Goal: Task Accomplishment & Management: Complete application form

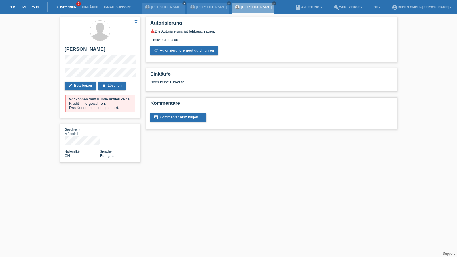
click at [58, 8] on link "Kund*innen" at bounding box center [66, 6] width 26 height 3
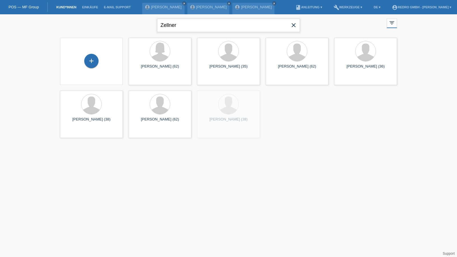
click at [189, 29] on input "Zellner" at bounding box center [228, 25] width 143 height 13
type input "marcel bacher"
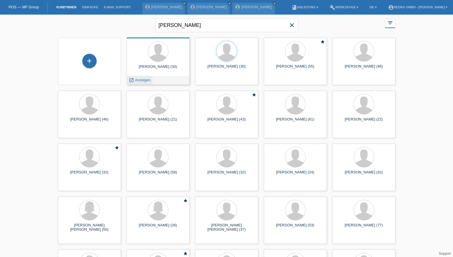
click at [140, 81] on span "Anzeigen" at bounding box center [142, 80] width 15 height 4
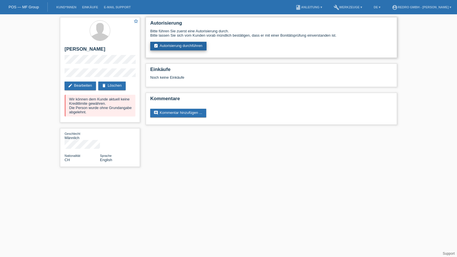
click at [181, 45] on link "assignment_turned_in Autorisierung durchführen" at bounding box center [178, 46] width 56 height 9
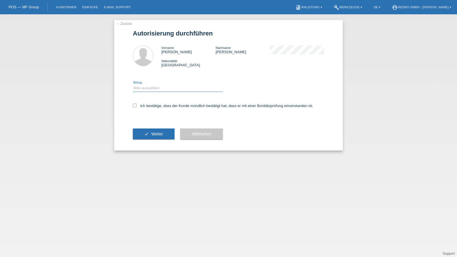
click at [154, 91] on select "Bitte auswählen CHF 1.00 - CHF 499.00 CHF 500.00 - CHF 1'999.00 CHF 2'000.00 - …" at bounding box center [178, 88] width 90 height 7
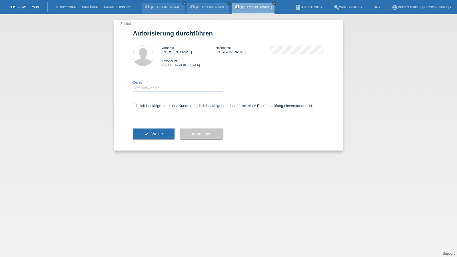
select select "1"
click at [133, 85] on select "Bitte auswählen CHF 1.00 - CHF 499.00 CHF 500.00 - CHF 1'999.00 CHF 2'000.00 - …" at bounding box center [178, 88] width 90 height 7
click at [150, 106] on label "Ich bestätige, dass der Kunde mündlich bestätigt hat, dass er mit einer Bonität…" at bounding box center [223, 106] width 181 height 4
click at [137, 106] on input "Ich bestätige, dass der Kunde mündlich bestätigt hat, dass er mit einer Bonität…" at bounding box center [135, 106] width 4 height 4
checkbox input "true"
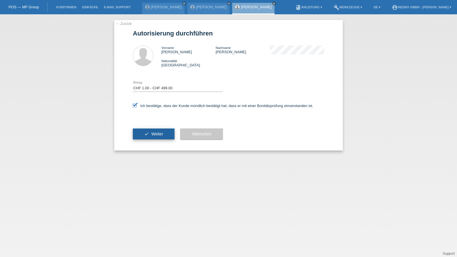
click at [148, 130] on button "check Weiter" at bounding box center [154, 133] width 42 height 11
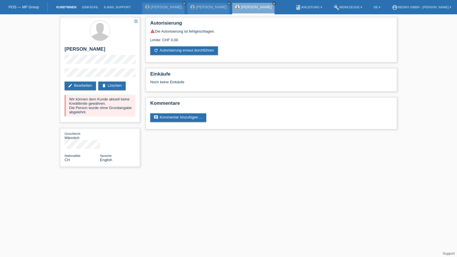
click at [70, 8] on link "Kund*innen" at bounding box center [66, 6] width 26 height 3
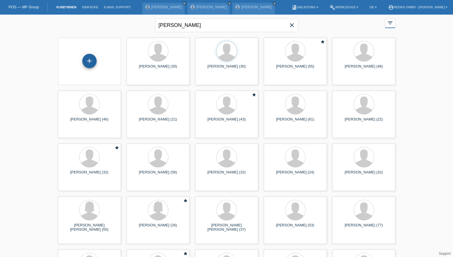
click at [88, 56] on div "+" at bounding box center [90, 61] width 14 height 10
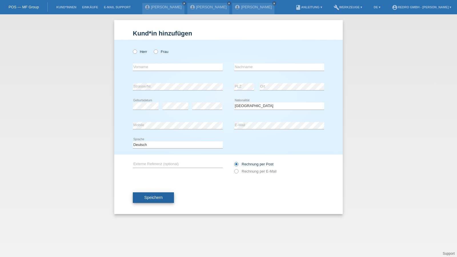
click at [153, 196] on span "Speichern" at bounding box center [153, 197] width 18 height 5
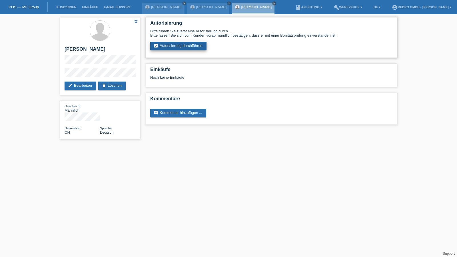
click at [184, 49] on link "assignment_turned_in Autorisierung durchführen" at bounding box center [178, 46] width 56 height 9
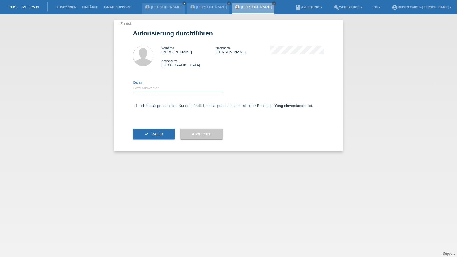
click at [160, 88] on select "Bitte auswählen CHF 1.00 - CHF 499.00 CHF 500.00 - CHF 1'999.00 CHF 2'000.00 - …" at bounding box center [178, 88] width 90 height 7
select select "1"
click at [133, 85] on select "Bitte auswählen CHF 1.00 - CHF 499.00 CHF 500.00 - CHF 1'999.00 CHF 2'000.00 - …" at bounding box center [178, 88] width 90 height 7
click at [153, 104] on label "Ich bestätige, dass der Kunde mündlich bestätigt hat, dass er mit einer Bonität…" at bounding box center [223, 106] width 181 height 4
click at [137, 104] on input "Ich bestätige, dass der Kunde mündlich bestätigt hat, dass er mit einer Bonität…" at bounding box center [135, 106] width 4 height 4
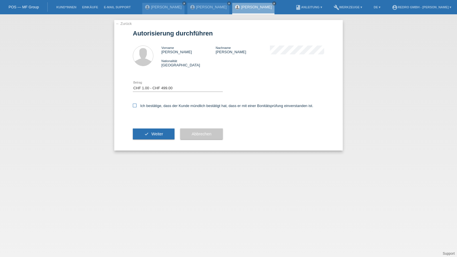
checkbox input "true"
click at [149, 140] on div "check Weiter" at bounding box center [154, 133] width 42 height 33
click at [150, 136] on button "check Weiter" at bounding box center [154, 133] width 42 height 11
